Goal: Task Accomplishment & Management: Use online tool/utility

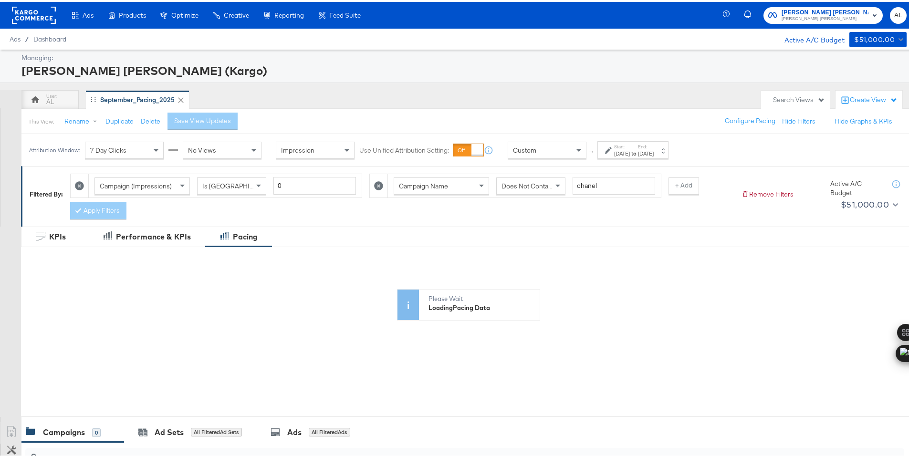
click at [533, 148] on span "Custom" at bounding box center [524, 148] width 23 height 9
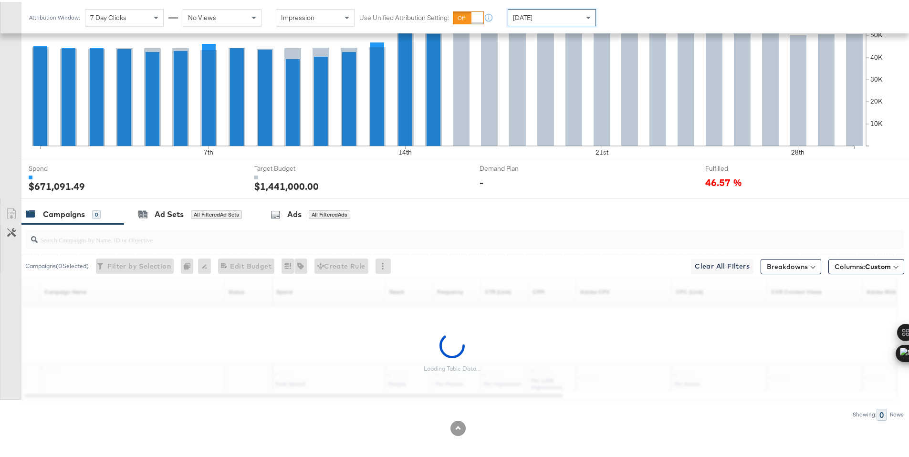
scroll to position [250, 0]
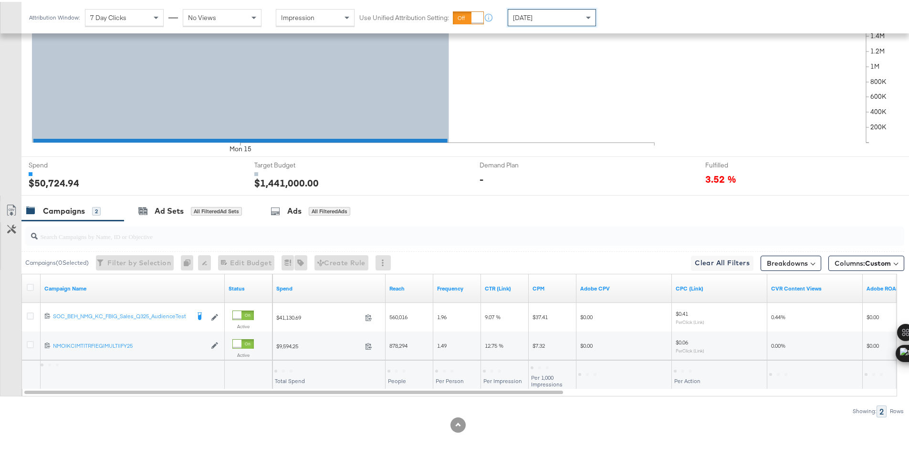
click at [286, 368] on div at bounding box center [283, 369] width 18 height 3
click at [286, 368] on div "$50,724.94" at bounding box center [292, 368] width 36 height 9
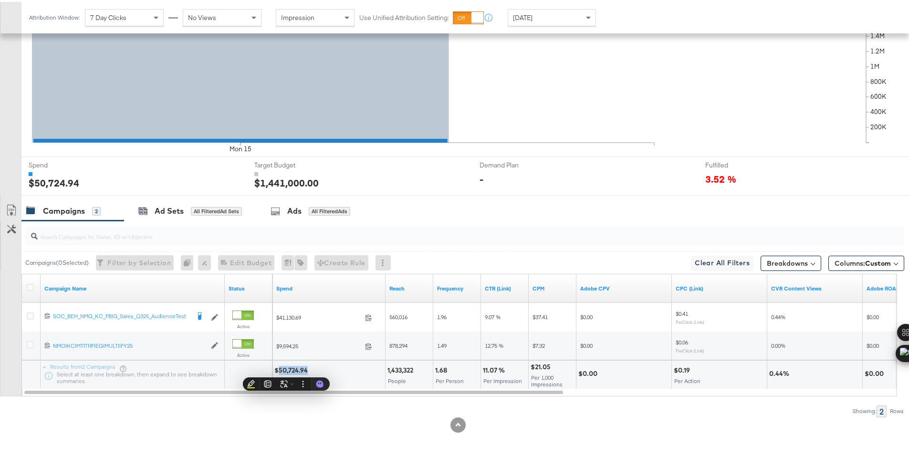
copy div "50,724.94"
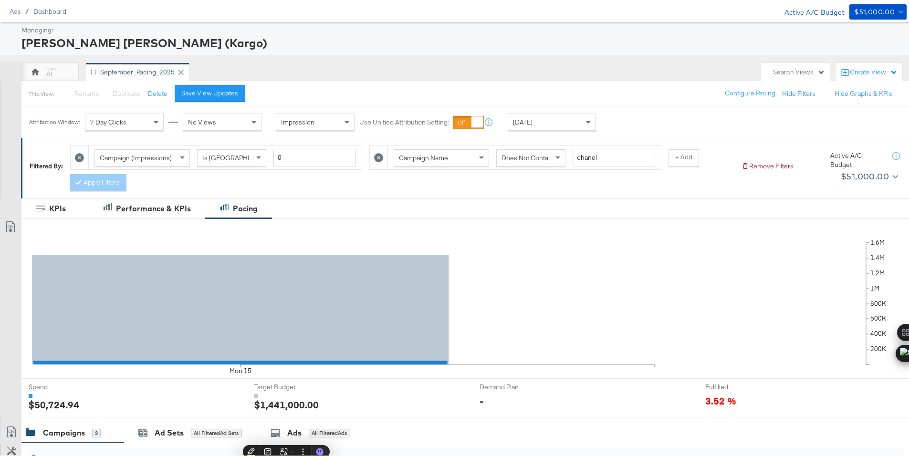
scroll to position [0, 0]
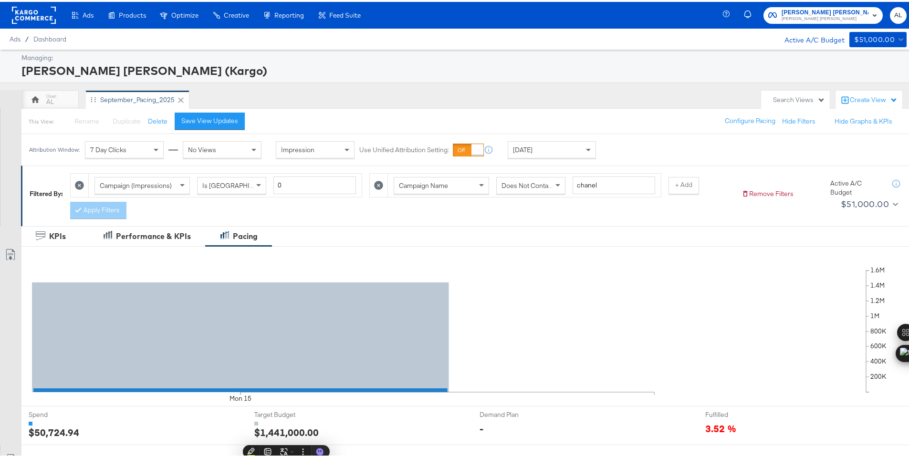
click at [32, 13] on rect at bounding box center [34, 13] width 44 height 17
click at [29, 12] on rect at bounding box center [34, 13] width 44 height 17
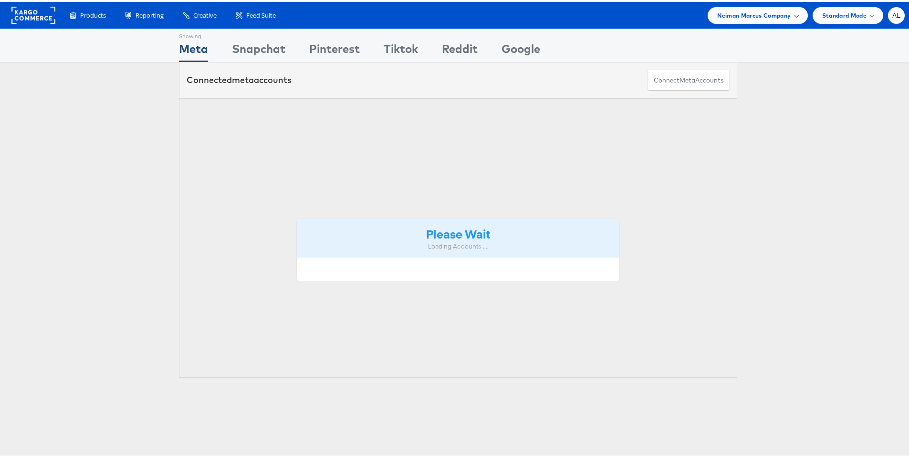
click at [788, 16] on div "Neiman Marcus Company" at bounding box center [757, 14] width 81 height 10
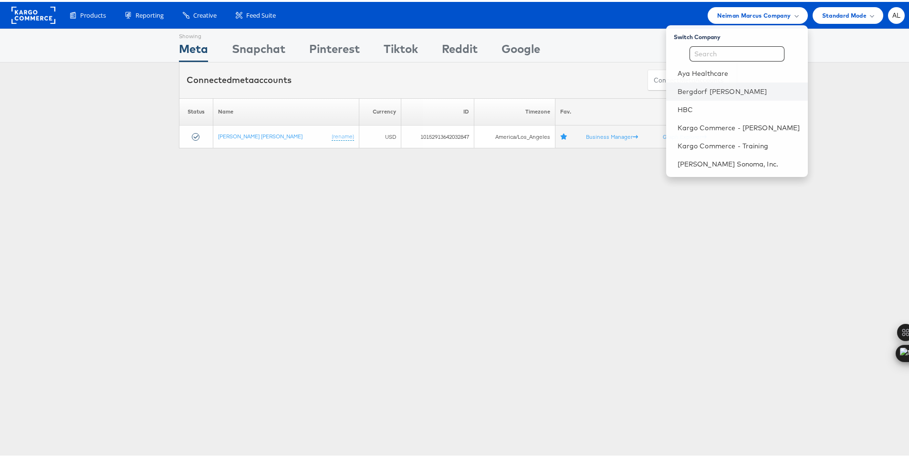
click at [714, 95] on li "Bergdorf [PERSON_NAME]" at bounding box center [737, 90] width 142 height 18
click at [682, 89] on link "Bergdorf [PERSON_NAME]" at bounding box center [738, 90] width 123 height 10
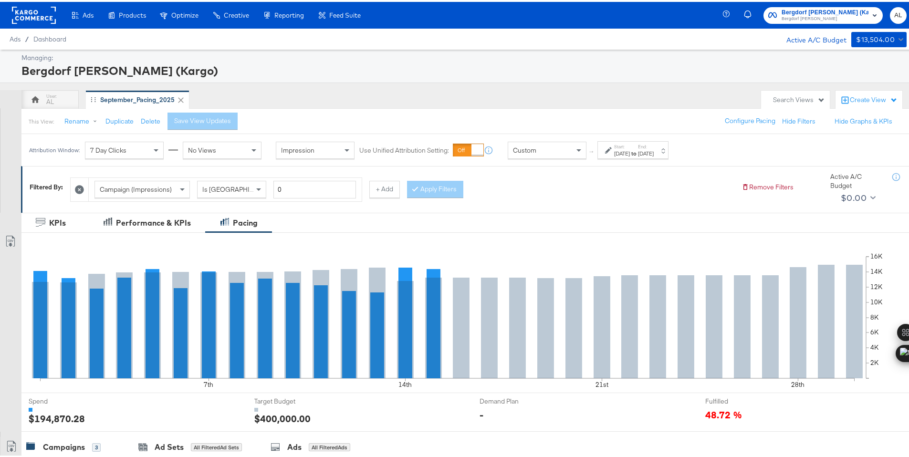
click at [563, 146] on div "Custom" at bounding box center [547, 148] width 78 height 16
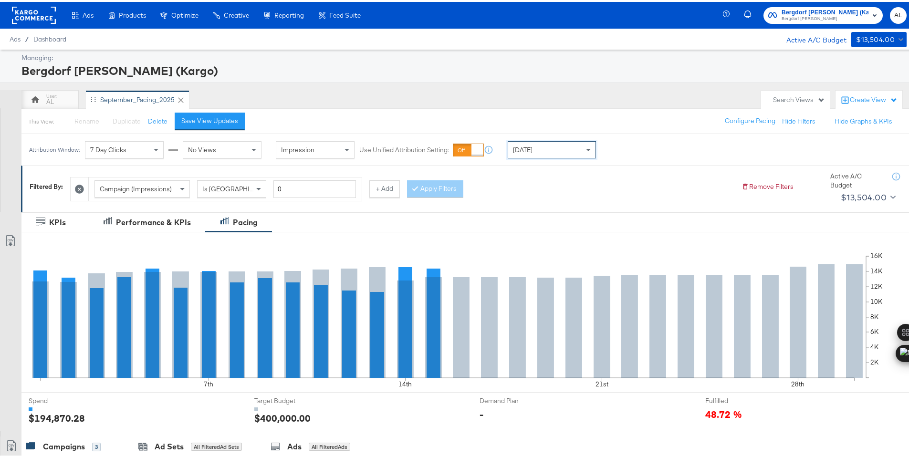
scroll to position [209, 0]
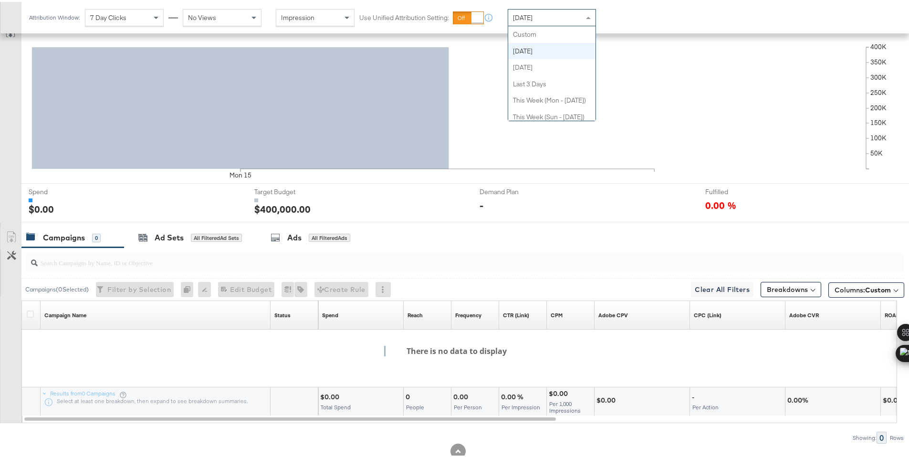
click at [553, 22] on div "[DATE]" at bounding box center [551, 16] width 87 height 16
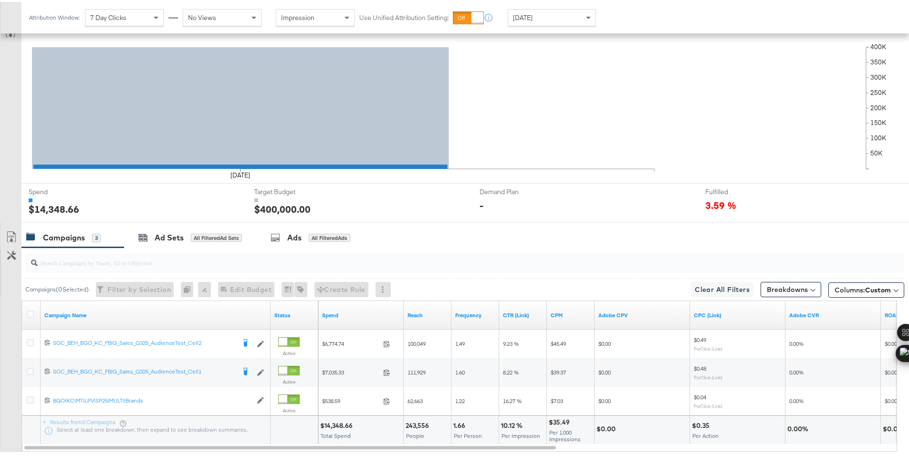
click at [330, 422] on div "$14,348.66" at bounding box center [337, 423] width 35 height 9
copy div "14,348.66"
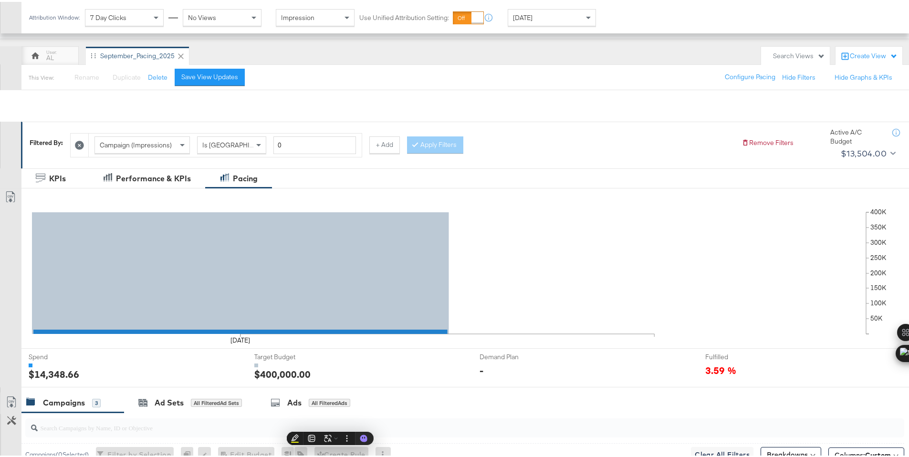
scroll to position [0, 0]
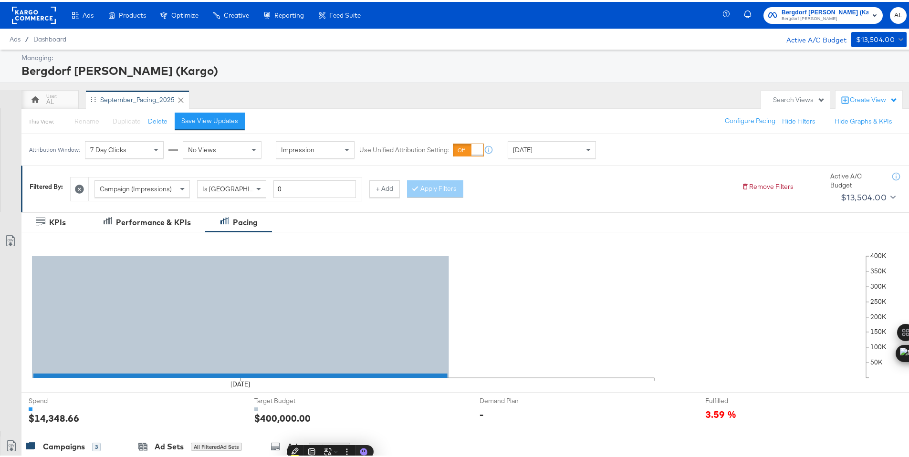
click at [32, 18] on rect at bounding box center [34, 13] width 44 height 17
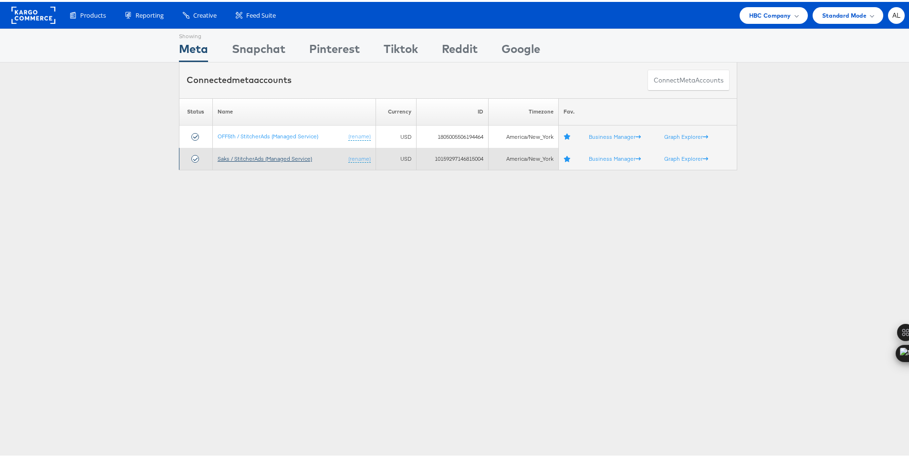
click at [233, 158] on link "Saks / StitcherAds (Managed Service)" at bounding box center [265, 156] width 94 height 7
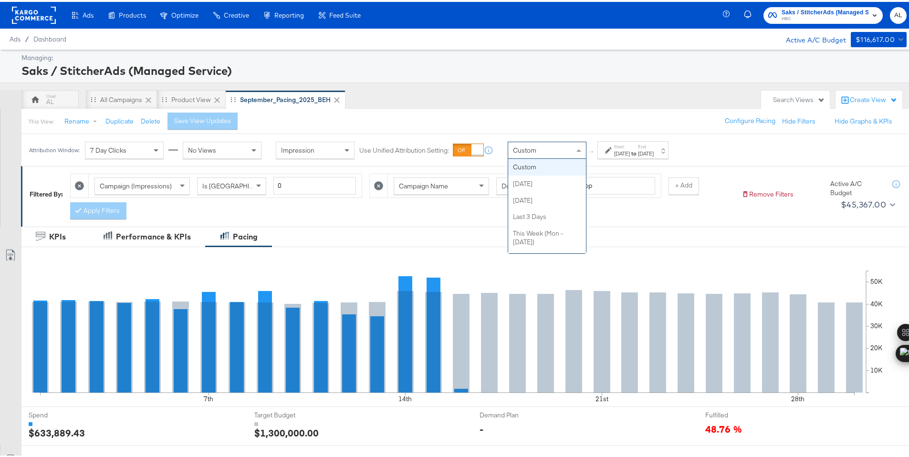
click at [521, 151] on span "Custom" at bounding box center [524, 148] width 23 height 9
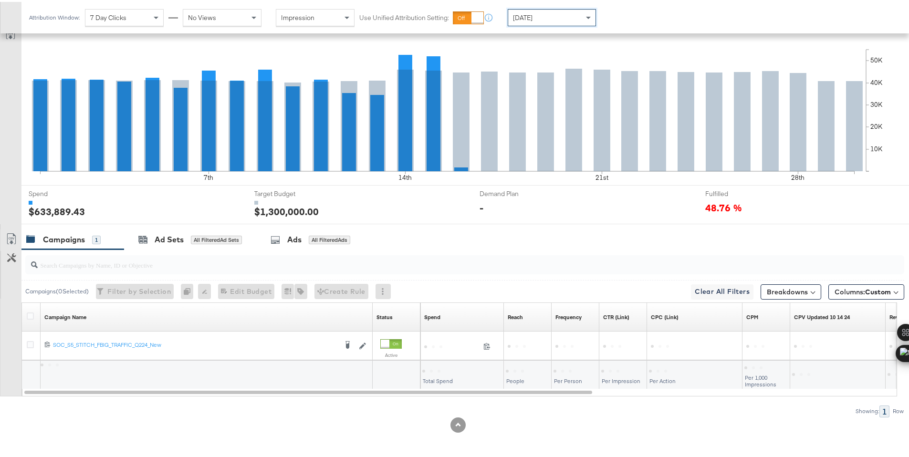
scroll to position [221, 0]
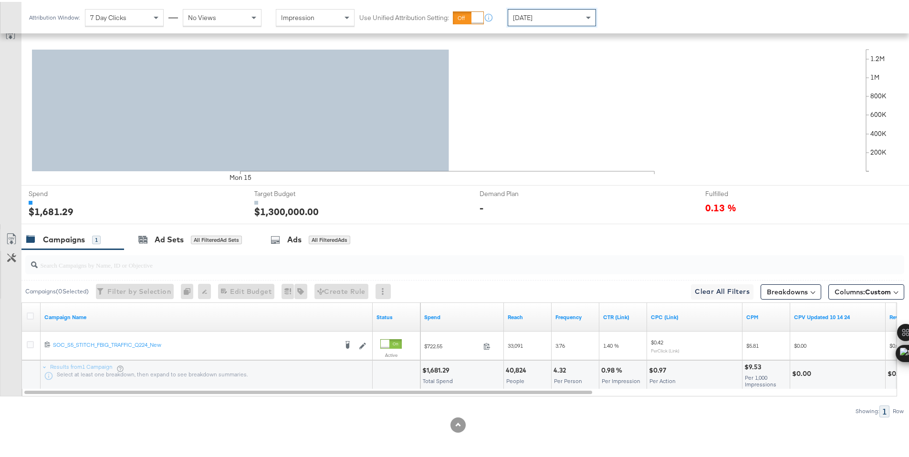
click at [526, 14] on span "[DATE]" at bounding box center [523, 15] width 20 height 9
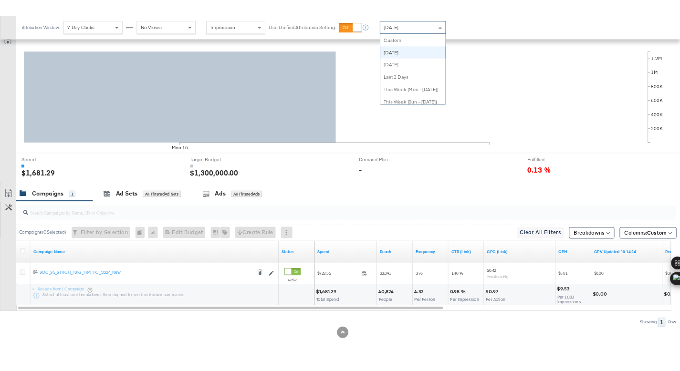
scroll to position [17, 0]
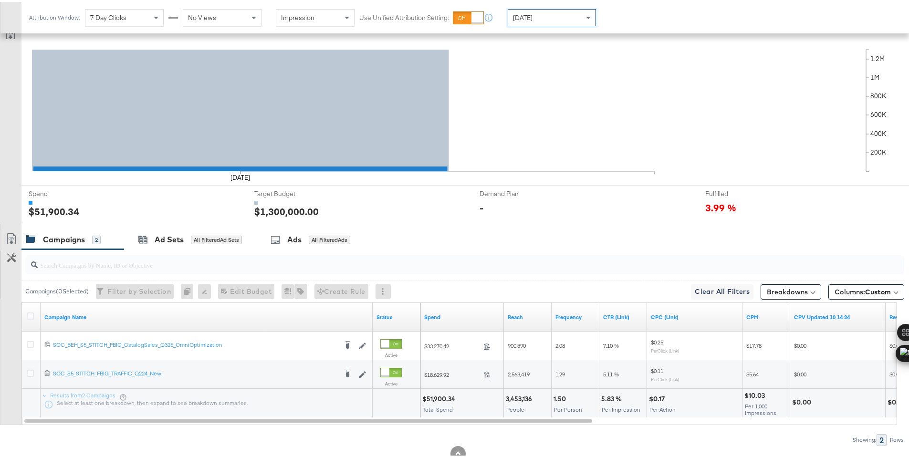
click at [433, 397] on div "$51,900.34" at bounding box center [440, 397] width 36 height 9
copy div "51,900.34"
click at [32, 315] on icon at bounding box center [30, 314] width 7 height 7
click at [0, 0] on input "checkbox" at bounding box center [0, 0] width 0 height 0
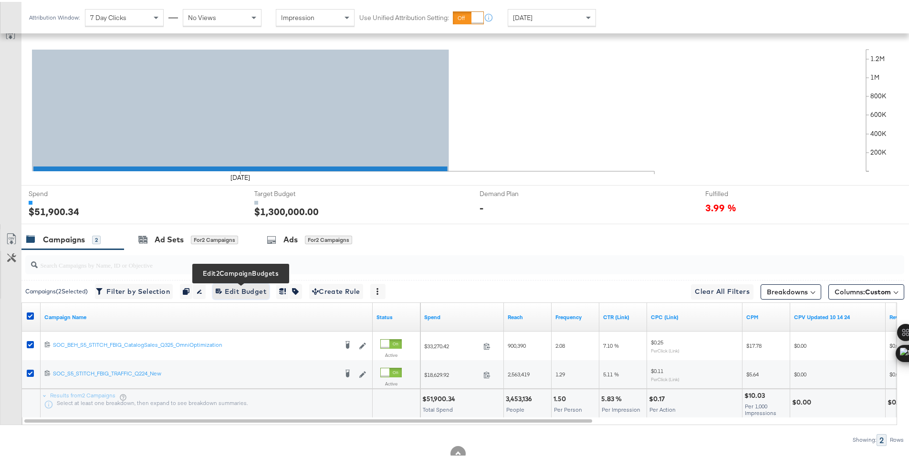
click at [262, 291] on span "Edit 2 Campaign Budgets Edit Budget" at bounding box center [241, 290] width 51 height 12
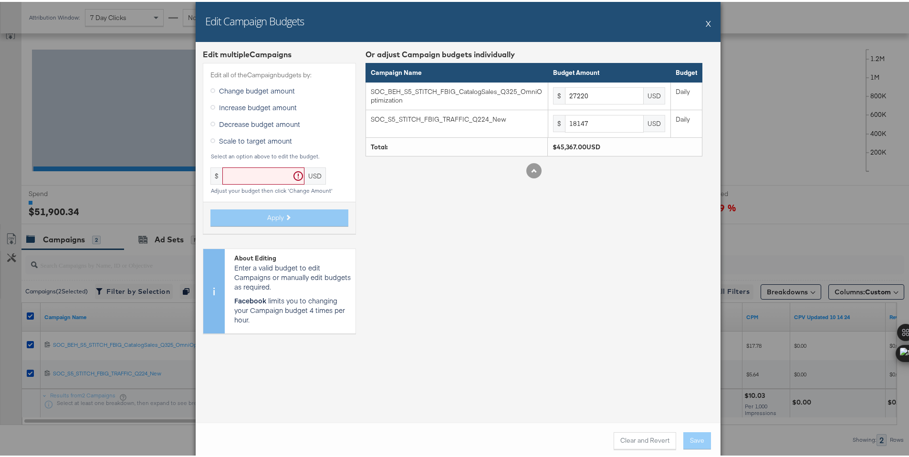
click at [706, 24] on button "X" at bounding box center [708, 21] width 5 height 19
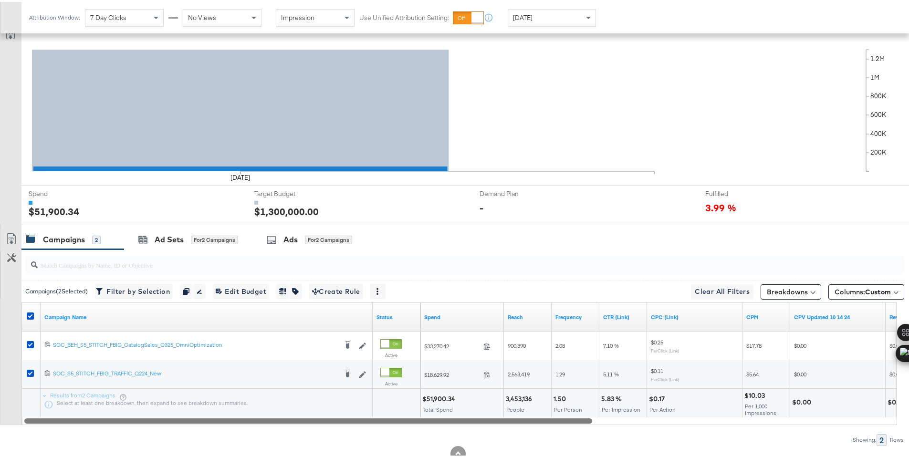
drag, startPoint x: 469, startPoint y: 419, endPoint x: 419, endPoint y: 425, distance: 49.5
click at [419, 425] on div "Campaigns ( 2 Selected) Filter by Selection Filter 2 campaigns Duplicate 2 camp…" at bounding box center [452, 346] width 904 height 196
